Goal: Information Seeking & Learning: Learn about a topic

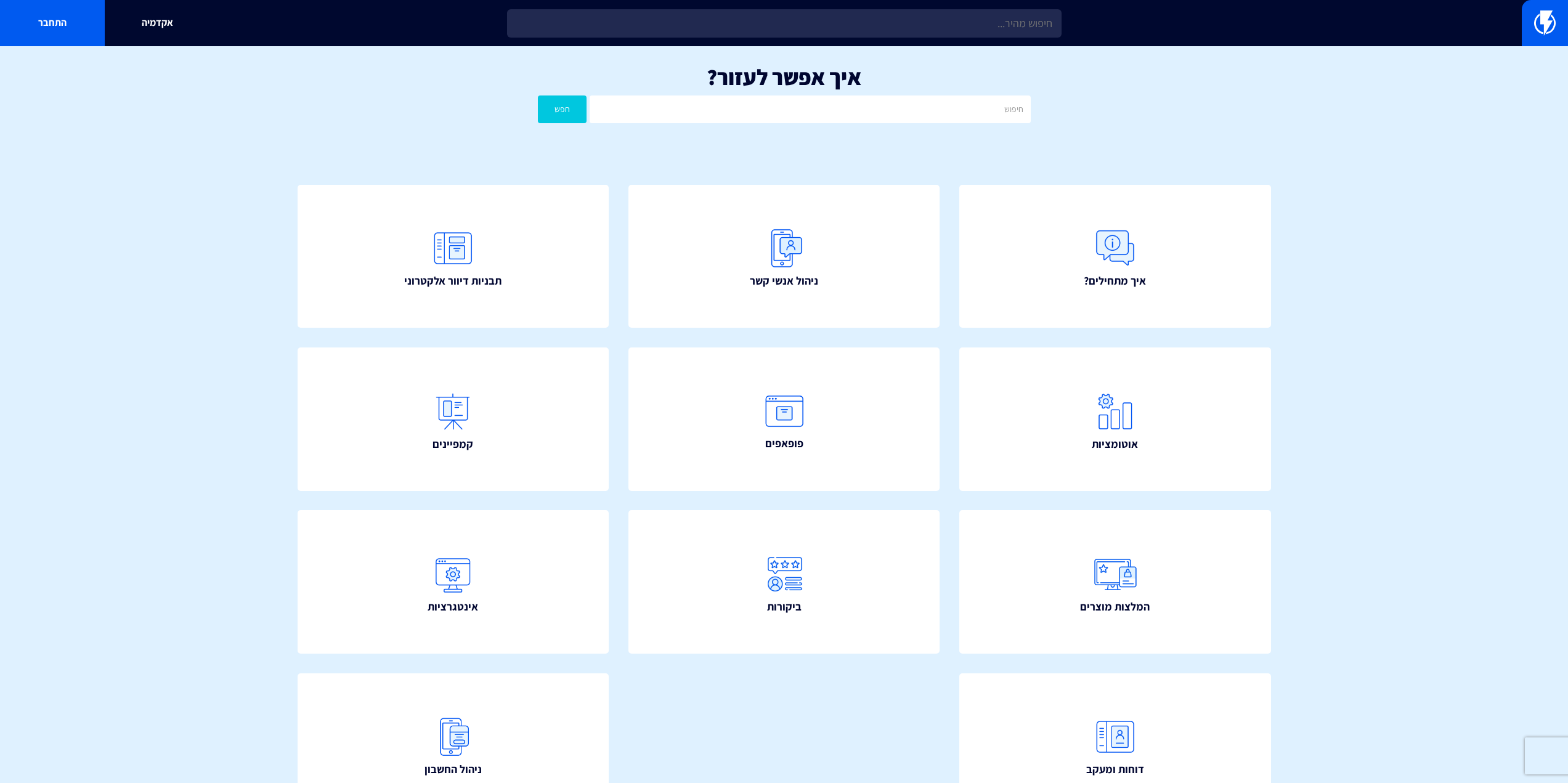
click at [1035, 16] on input "text" at bounding box center [784, 23] width 554 height 28
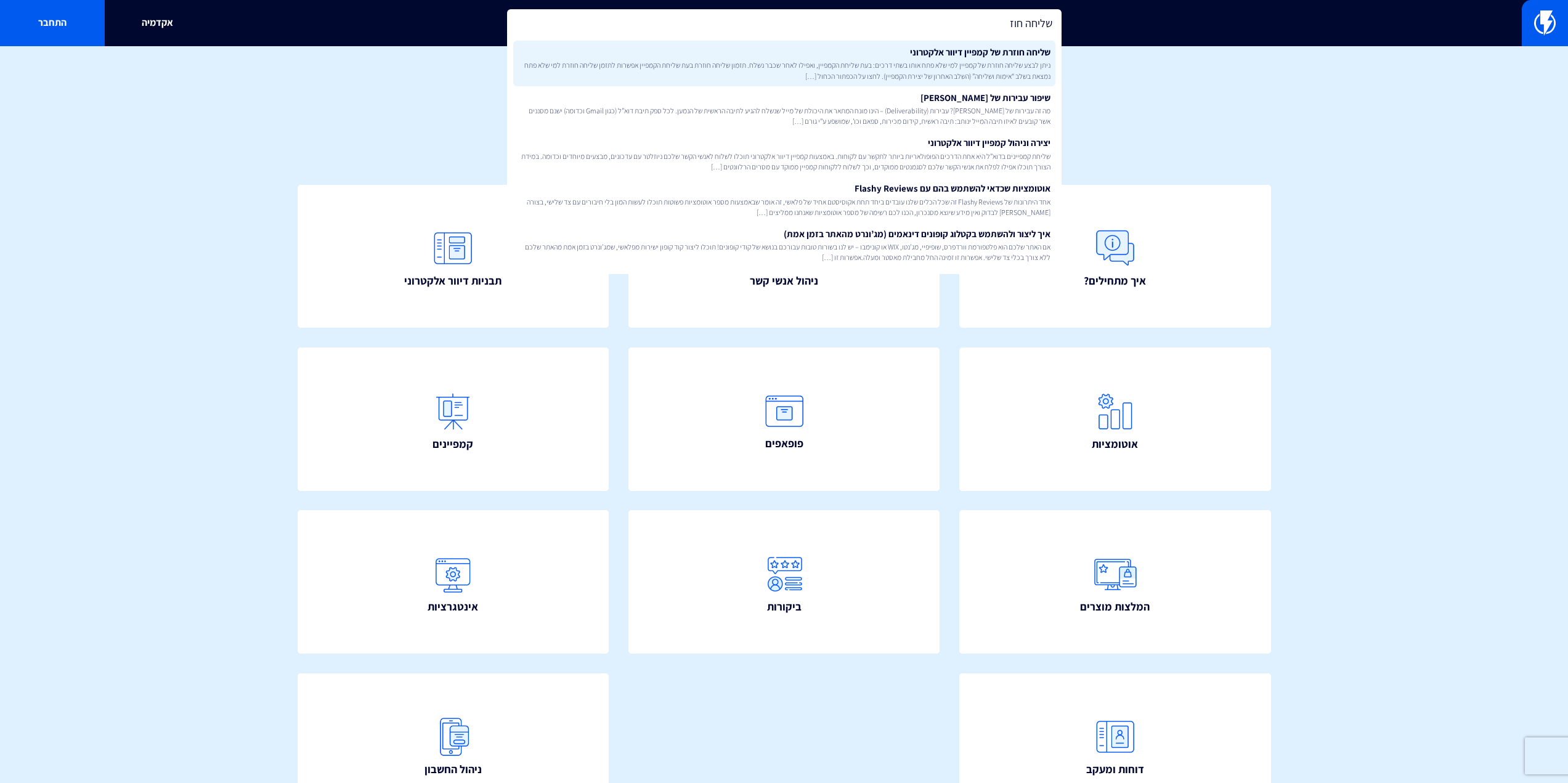
type input "שליחה חוז"
click at [1024, 73] on span "ניתן לבצע שליחה חוזרת של קמפיין למי שלא פתח אותו בשתי דרכים: בעת שליחת הקמפיין,…" at bounding box center [784, 70] width 533 height 21
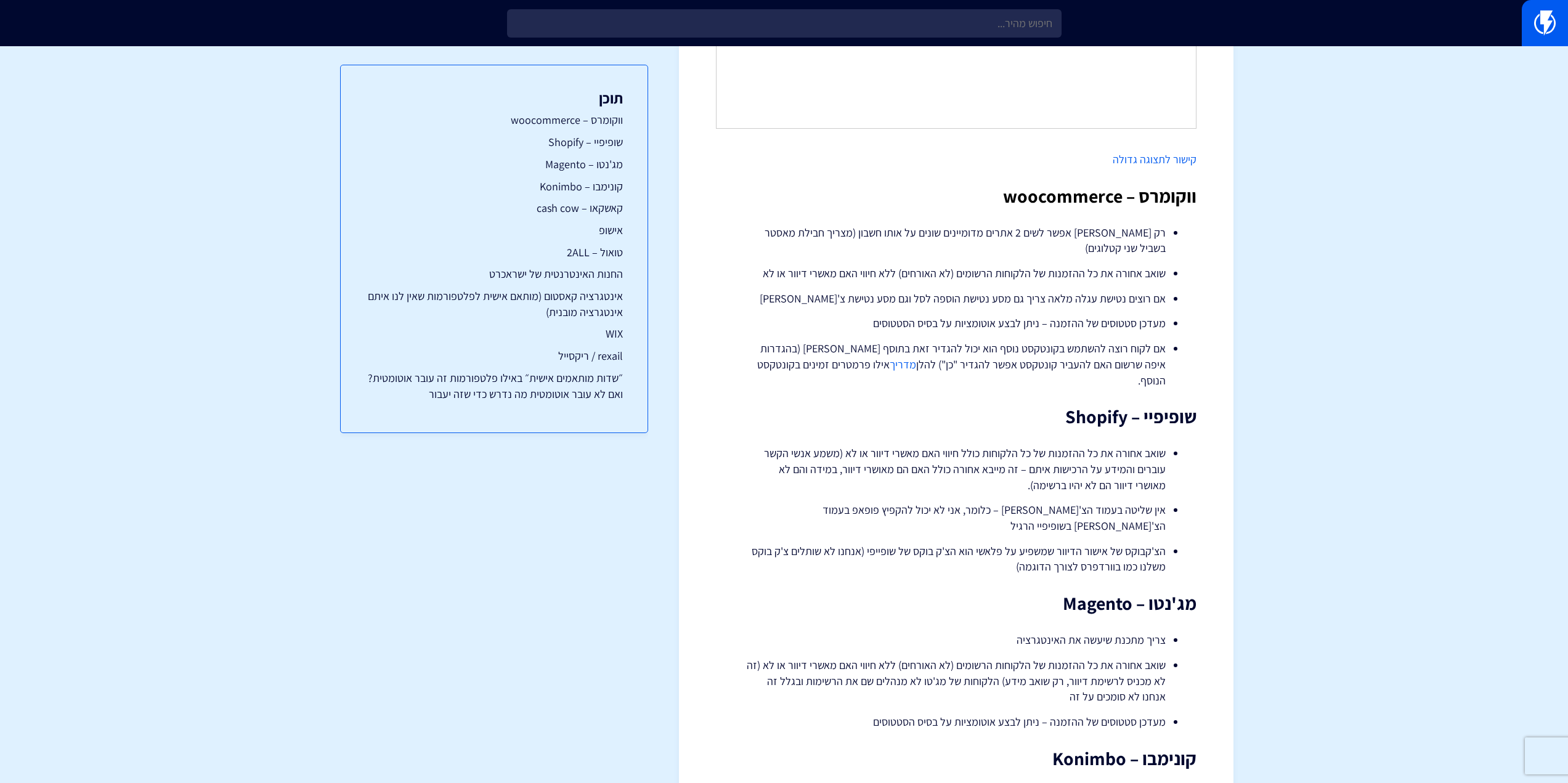
scroll to position [924, 0]
